Goal: Navigation & Orientation: Find specific page/section

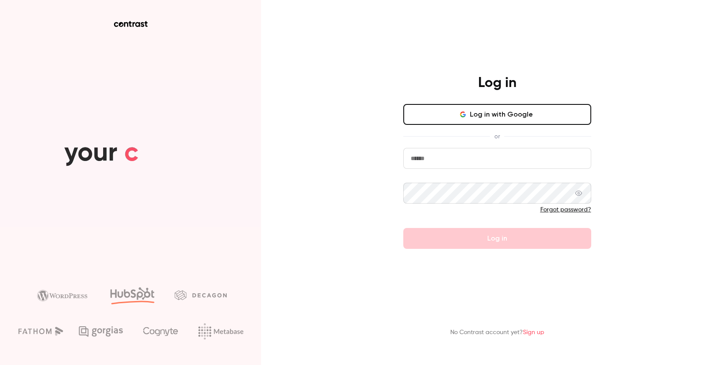
click at [487, 125] on button "Log in with Google" at bounding box center [498, 114] width 188 height 21
